Goal: Transaction & Acquisition: Purchase product/service

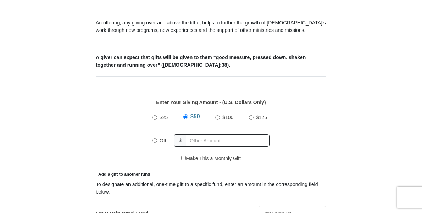
scroll to position [253, 0]
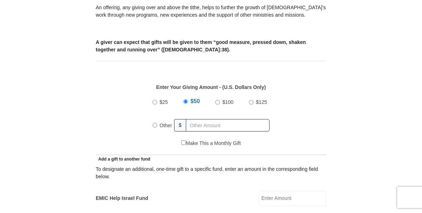
click at [156, 128] on input "Other" at bounding box center [155, 125] width 5 height 5
radio input "true"
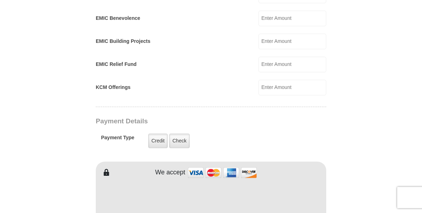
scroll to position [507, 0]
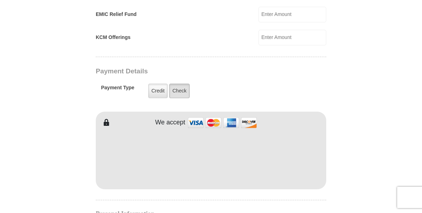
type input "1158.50"
click at [180, 98] on label "Check" at bounding box center [179, 91] width 21 height 15
click at [0, 0] on input "Check" at bounding box center [0, 0] width 0 height 0
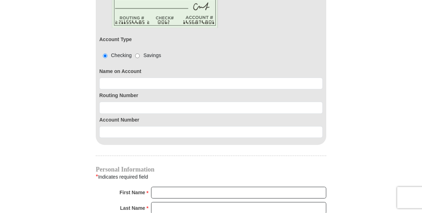
scroll to position [688, 0]
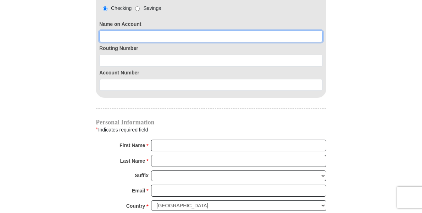
click at [110, 43] on input at bounding box center [211, 37] width 224 height 12
type input "Industrial South Inc"
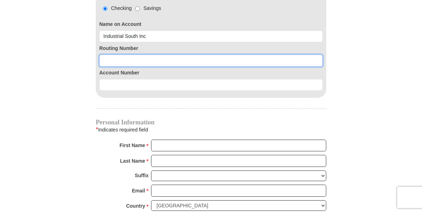
click at [106, 67] on input at bounding box center [211, 61] width 224 height 12
type input "061113415"
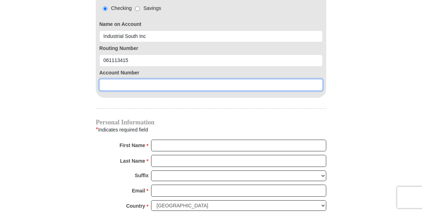
click at [109, 91] on input at bounding box center [211, 85] width 224 height 12
type input "1110024843754"
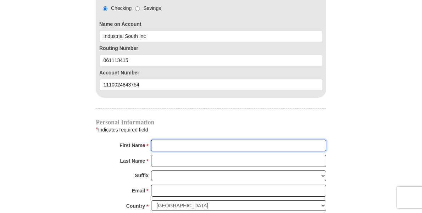
click at [162, 152] on input "First Name *" at bounding box center [238, 146] width 175 height 12
type input "Tamra"
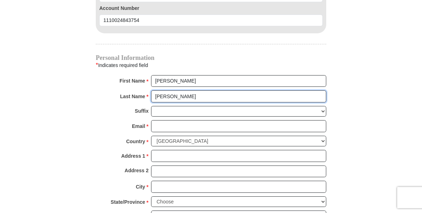
scroll to position [760, 0]
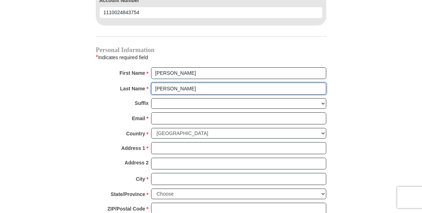
type input "Tucker"
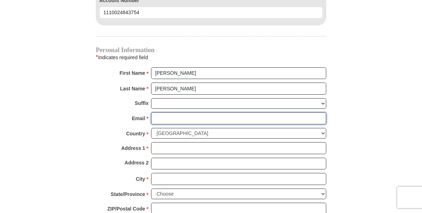
click at [158, 125] on input "Email *" at bounding box center [238, 119] width 175 height 12
type input "t"
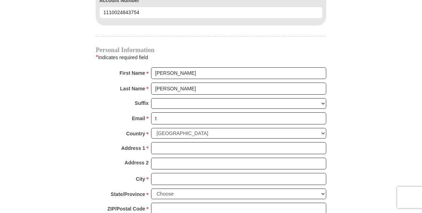
type input "5016 High Plains C"
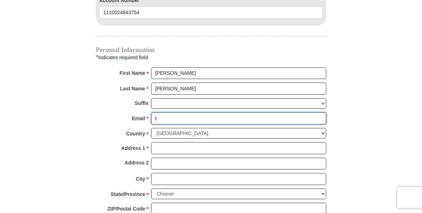
type input "tamratuckerindustrialsouth@windstream.net"
type input "5016 High Plains C"
type input "tamratuckerindustrialsouth@windstream.net"
type input "5016 High Plains C"
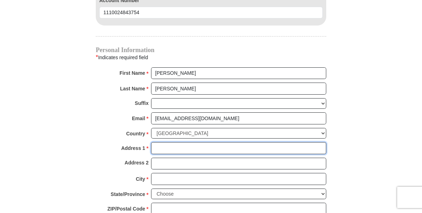
click at [156, 154] on input "Address 1 *" at bounding box center [238, 148] width 175 height 12
type input "5016 High Plains Ct"
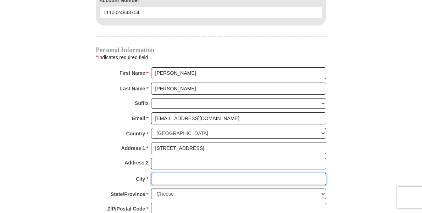
type input "Fort Worth"
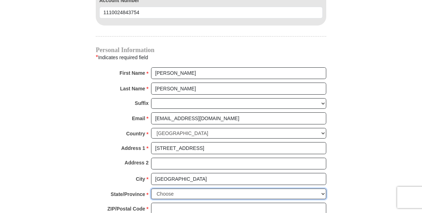
select select "TX"
type input "76179-6427"
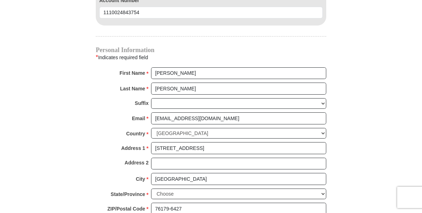
type input "4783972216"
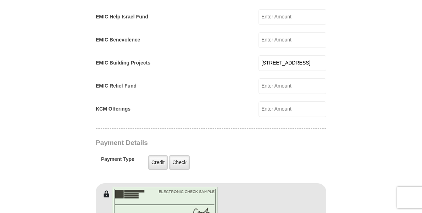
scroll to position [398, 0]
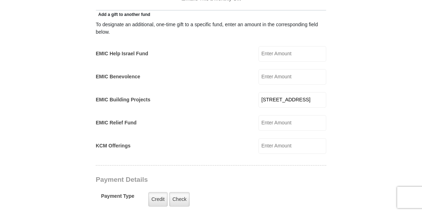
click at [311, 108] on input "5016 High Plains C" at bounding box center [293, 100] width 68 height 16
type input "5"
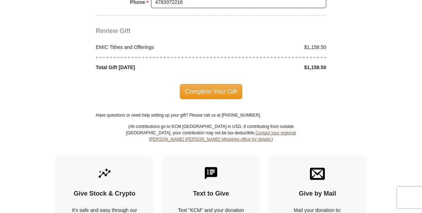
scroll to position [978, 0]
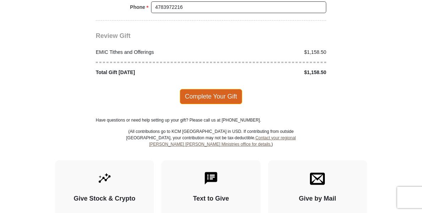
click at [205, 103] on span "Complete Your Gift" at bounding box center [211, 96] width 63 height 15
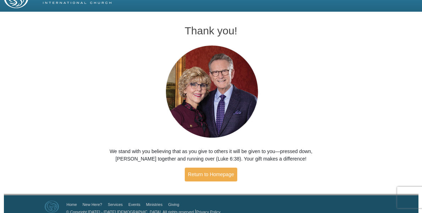
scroll to position [22, 0]
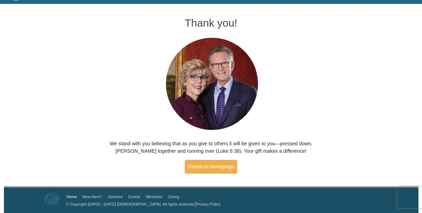
click at [67, 197] on link "Home" at bounding box center [72, 197] width 10 height 4
